Goal: Book appointment/travel/reservation

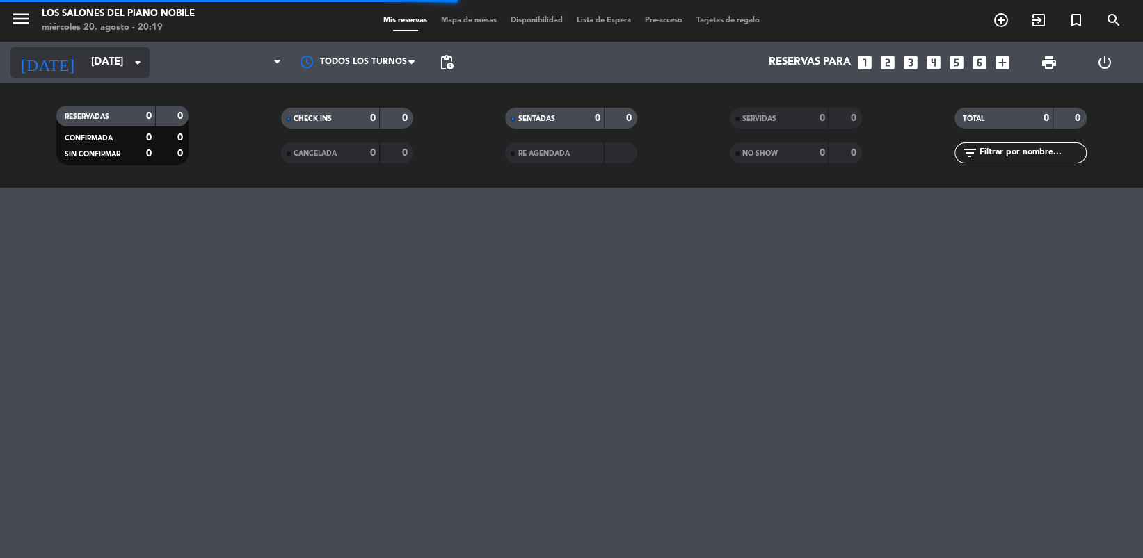
click at [101, 61] on input "[DATE]" at bounding box center [152, 62] width 137 height 26
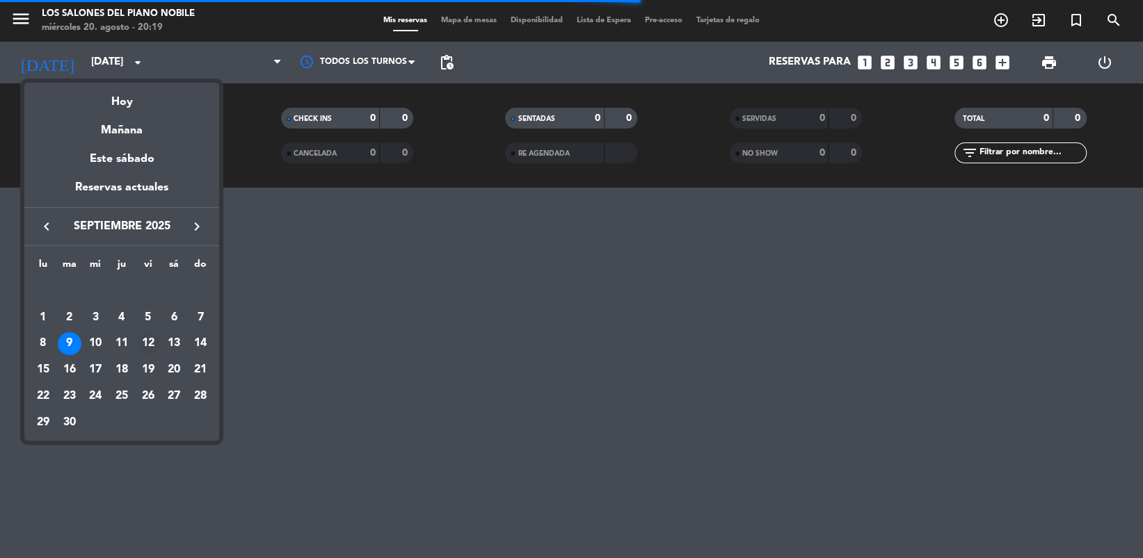
click at [147, 344] on div "12" at bounding box center [148, 344] width 24 height 24
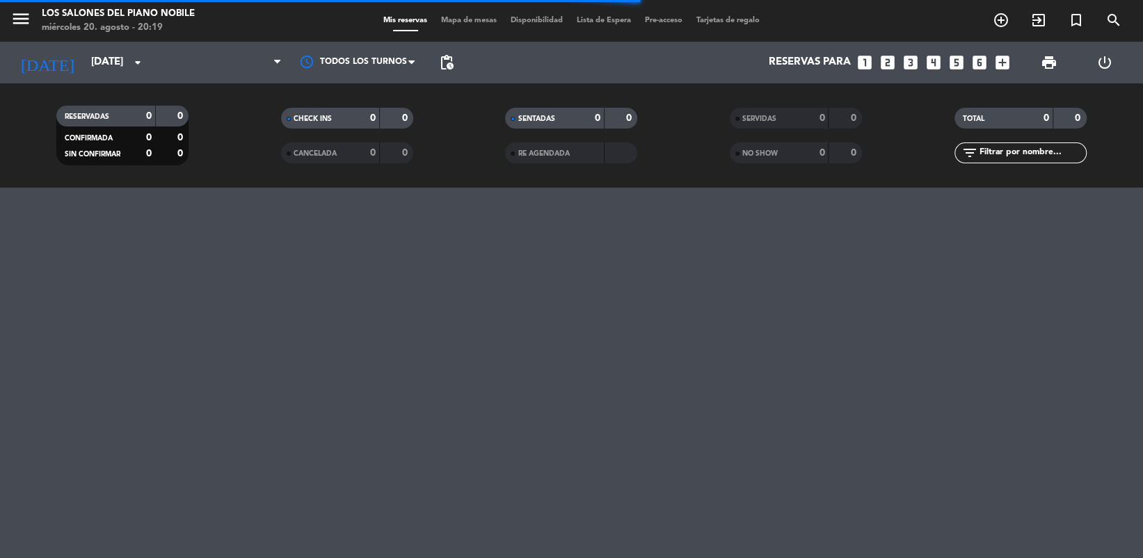
type input "[DATE]"
click at [205, 77] on span at bounding box center [219, 62] width 139 height 31
click at [230, 53] on span at bounding box center [219, 62] width 139 height 31
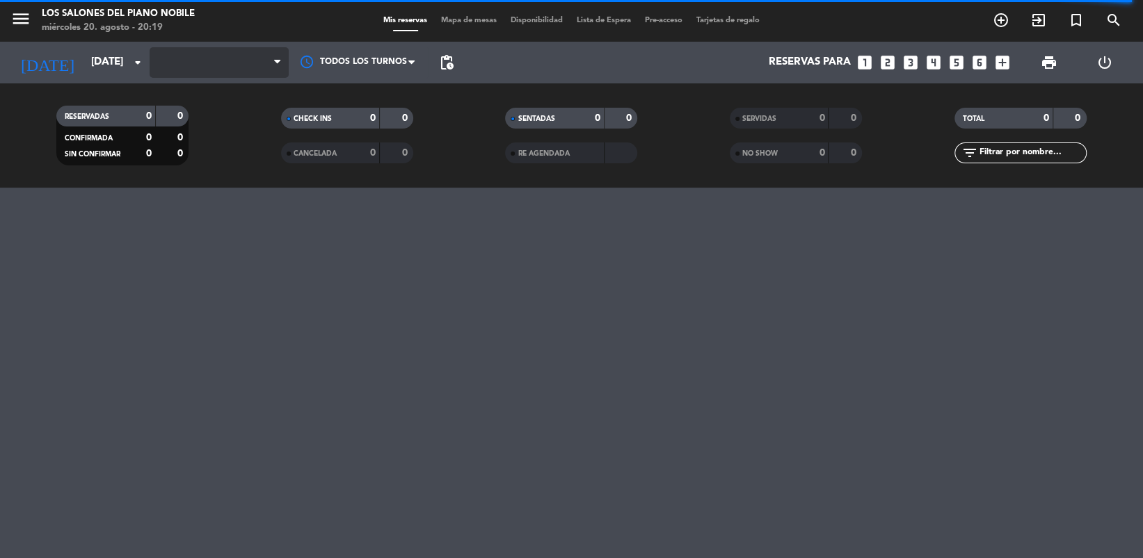
click at [223, 49] on span at bounding box center [219, 62] width 139 height 31
click at [127, 65] on input "[DATE]" at bounding box center [152, 62] width 137 height 26
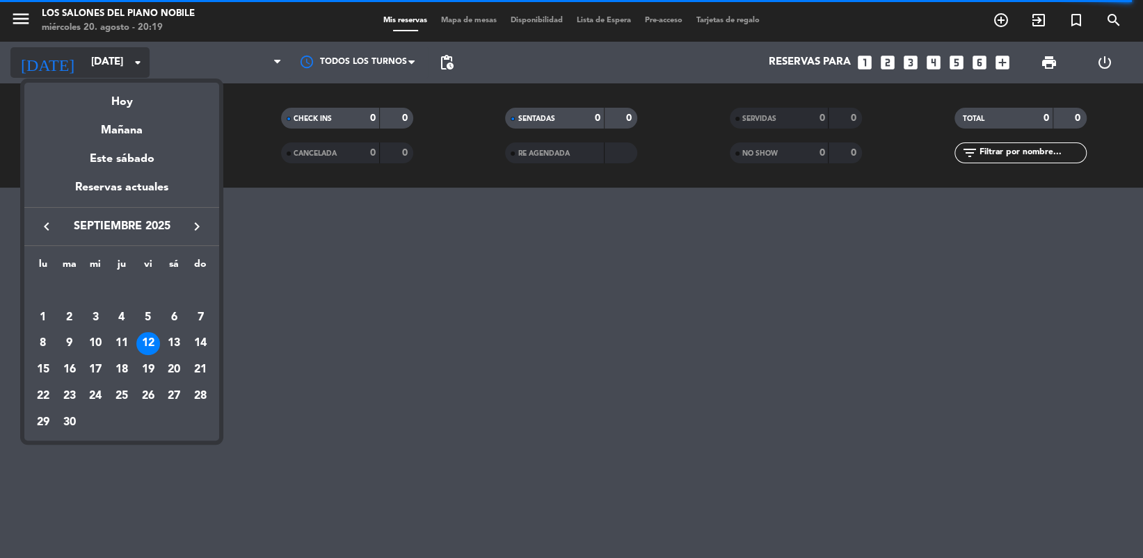
click at [127, 65] on div at bounding box center [571, 279] width 1143 height 558
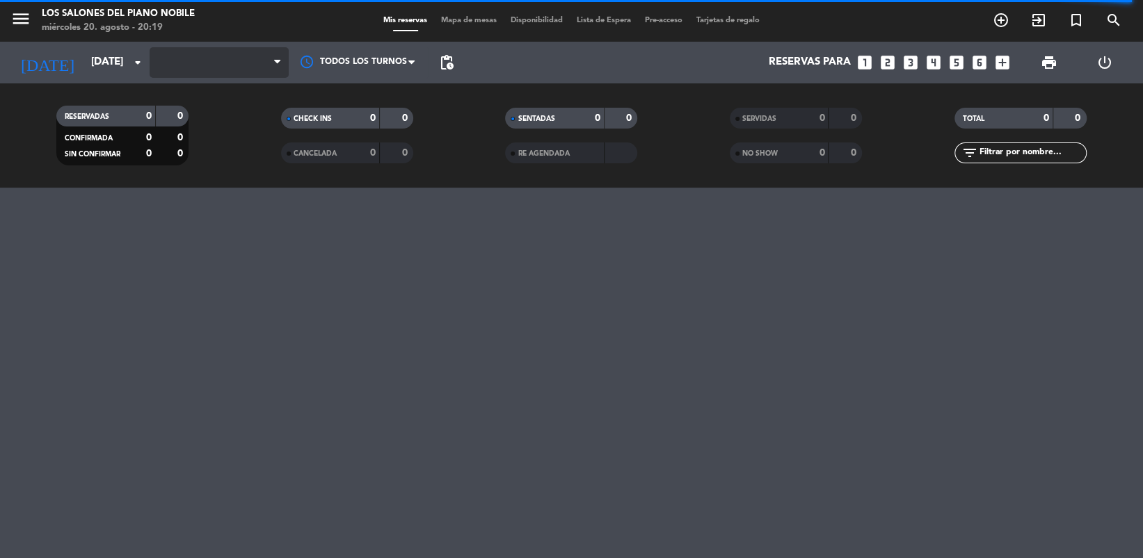
click at [193, 72] on span at bounding box center [219, 62] width 139 height 31
click at [233, 65] on span "Brunch" at bounding box center [219, 62] width 139 height 31
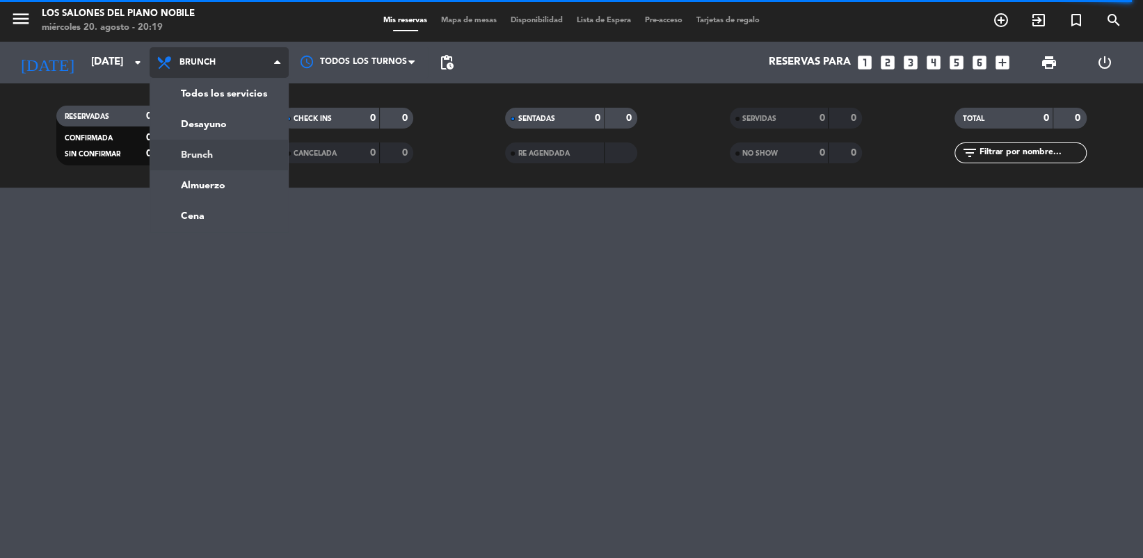
click at [241, 152] on div "menu Los Salones del Piano [PERSON_NAME] [DATE] 20. agosto - 20:19 Mis reservas…" at bounding box center [571, 94] width 1143 height 188
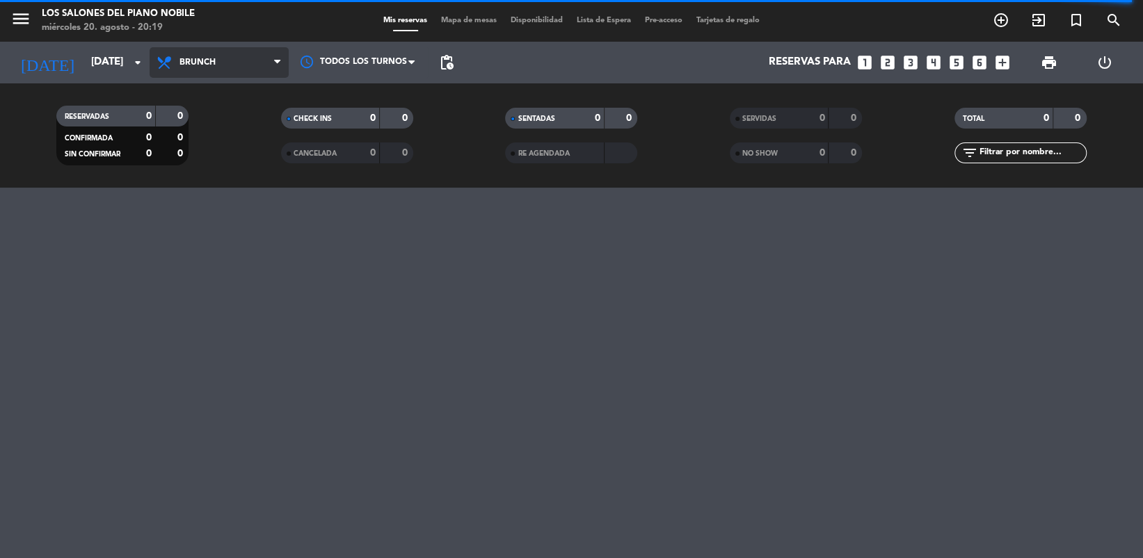
click at [257, 61] on span "Brunch" at bounding box center [219, 62] width 139 height 31
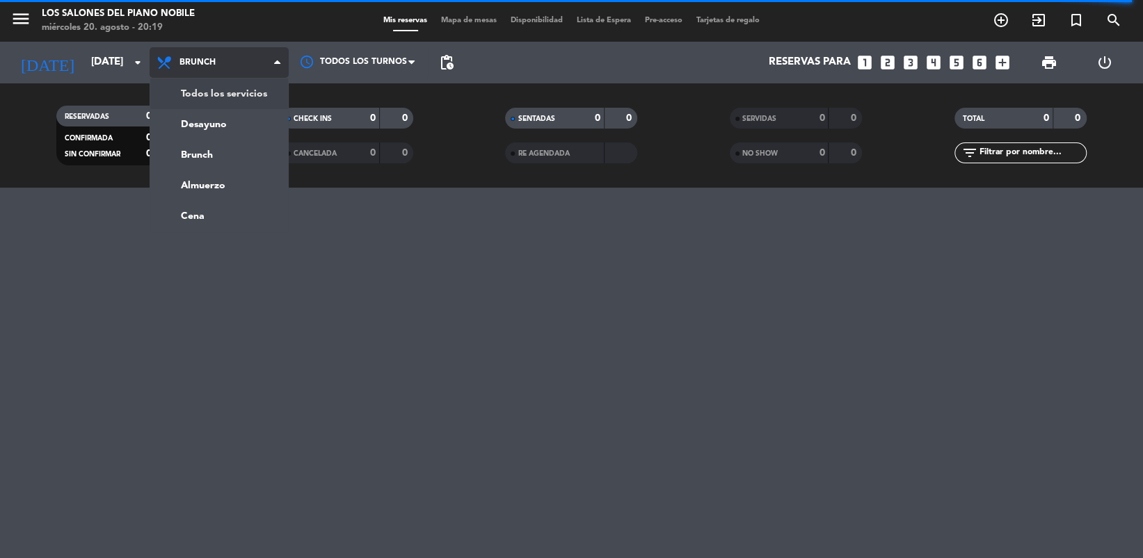
click at [243, 88] on div "menu Los Salones del Piano [PERSON_NAME] [DATE] 20. agosto - 20:19 Mis reservas…" at bounding box center [571, 94] width 1143 height 188
